Goal: Transaction & Acquisition: Purchase product/service

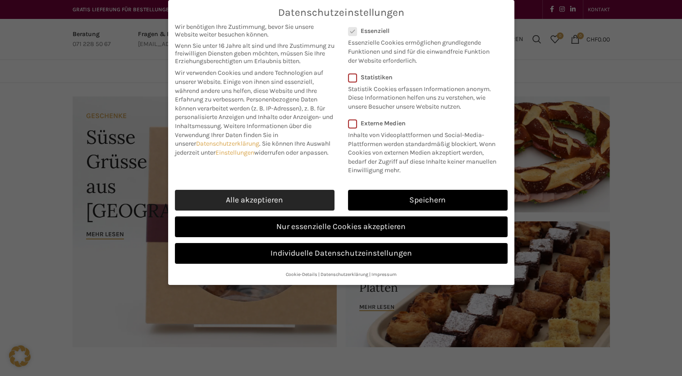
click at [232, 192] on link "Alle akzeptieren" at bounding box center [254, 200] width 159 height 21
checkbox input "true"
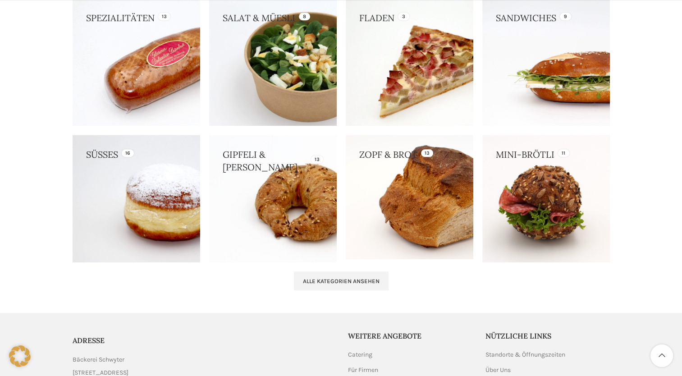
scroll to position [856, 0]
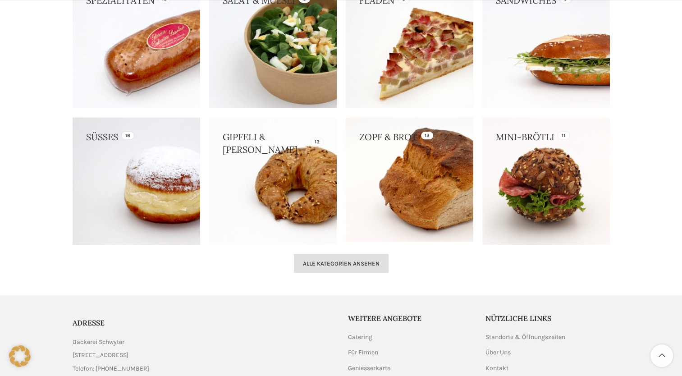
click at [354, 262] on span "Alle Kategorien ansehen" at bounding box center [341, 263] width 77 height 7
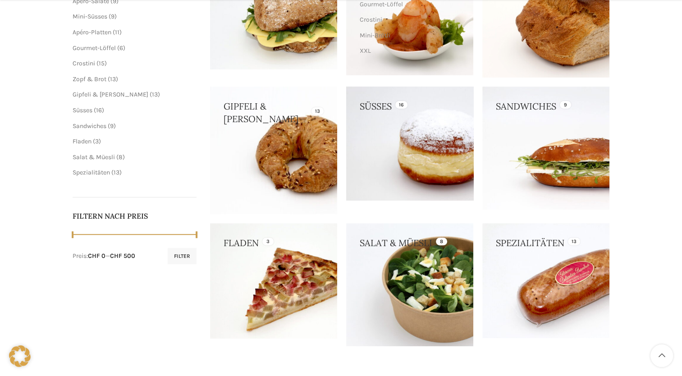
scroll to position [225, 0]
